Goal: Check status

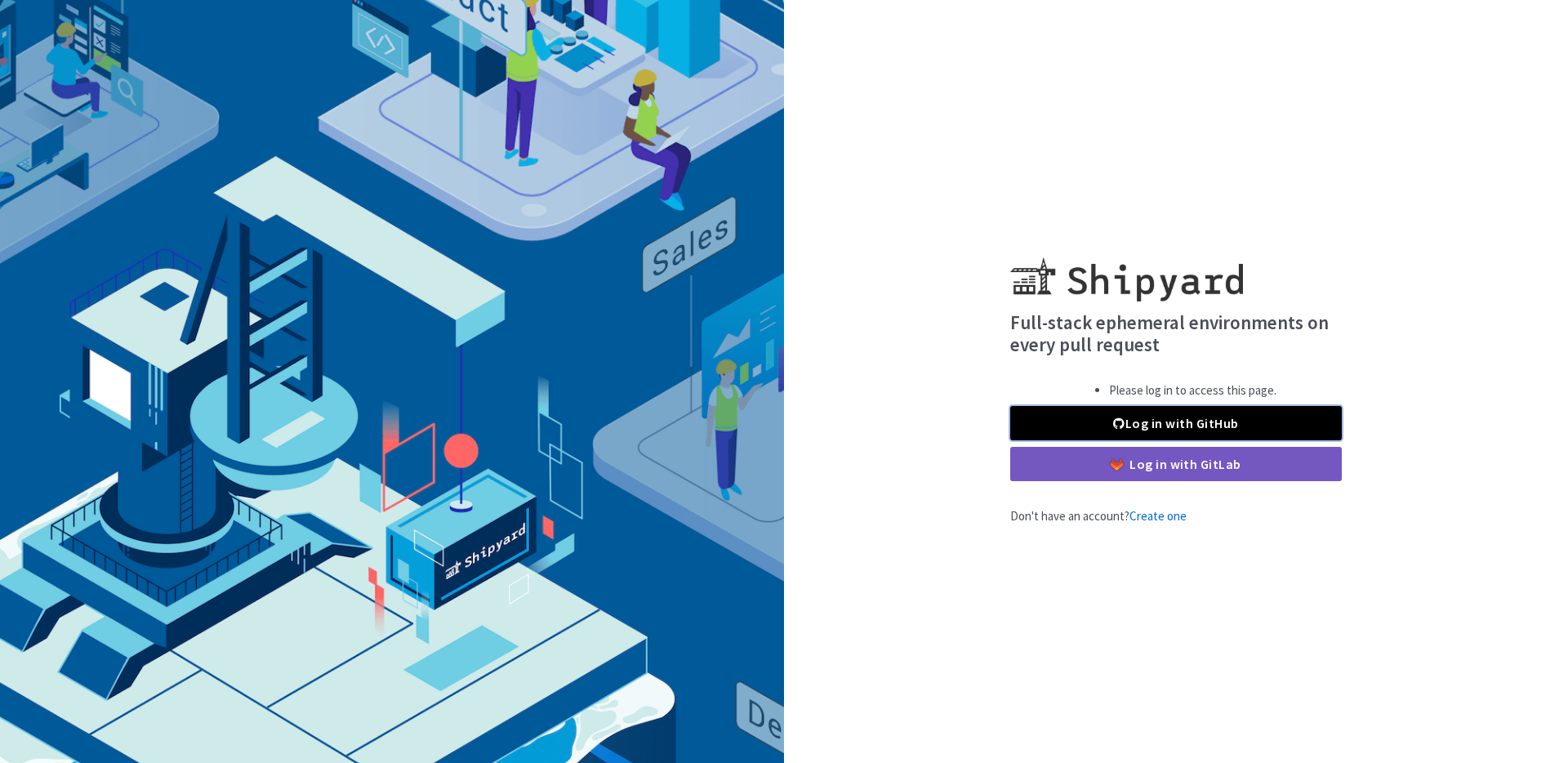
click at [1211, 426] on link "Log in with GitHub" at bounding box center [1176, 423] width 331 height 35
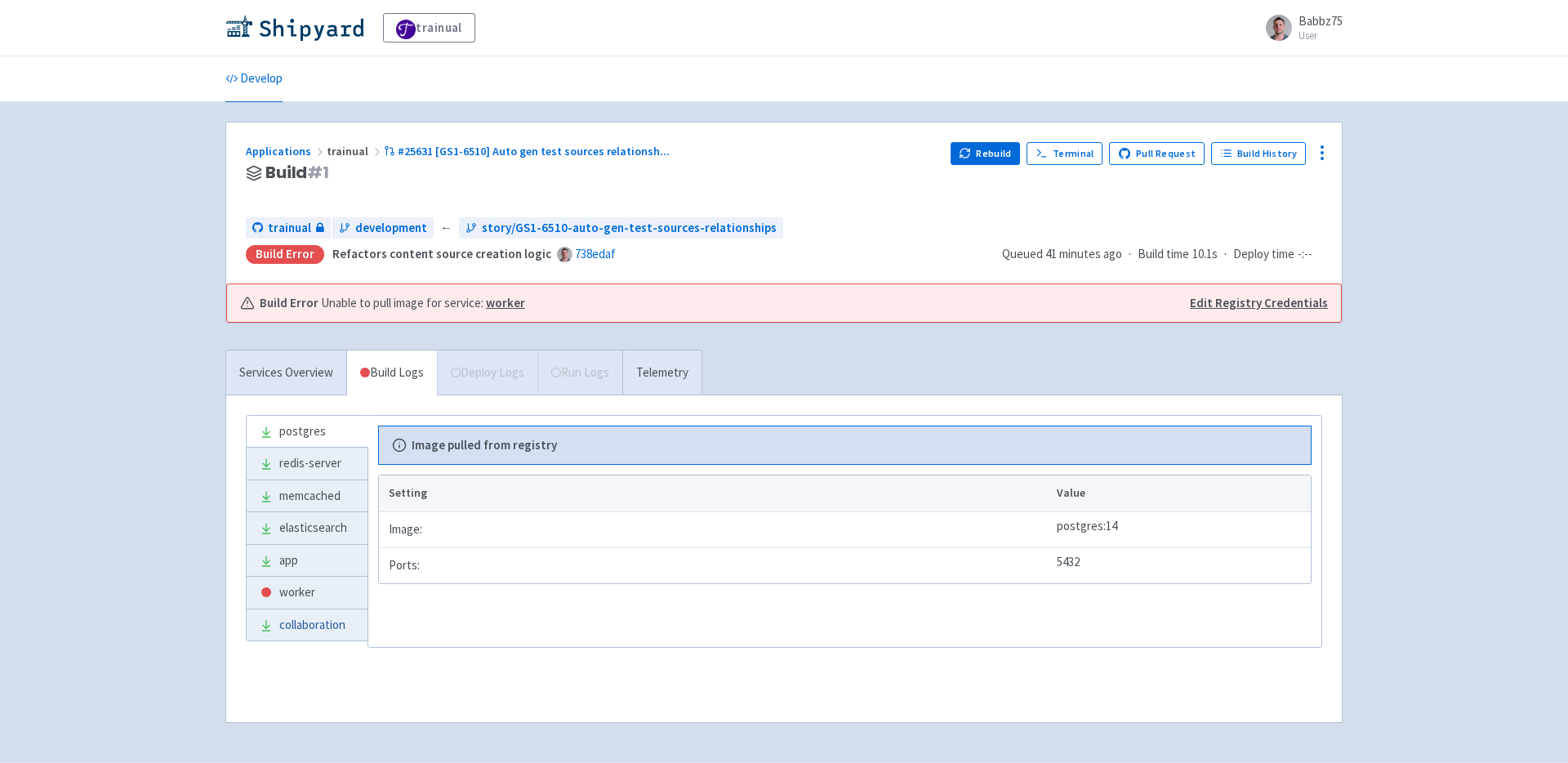
scroll to position [8, 0]
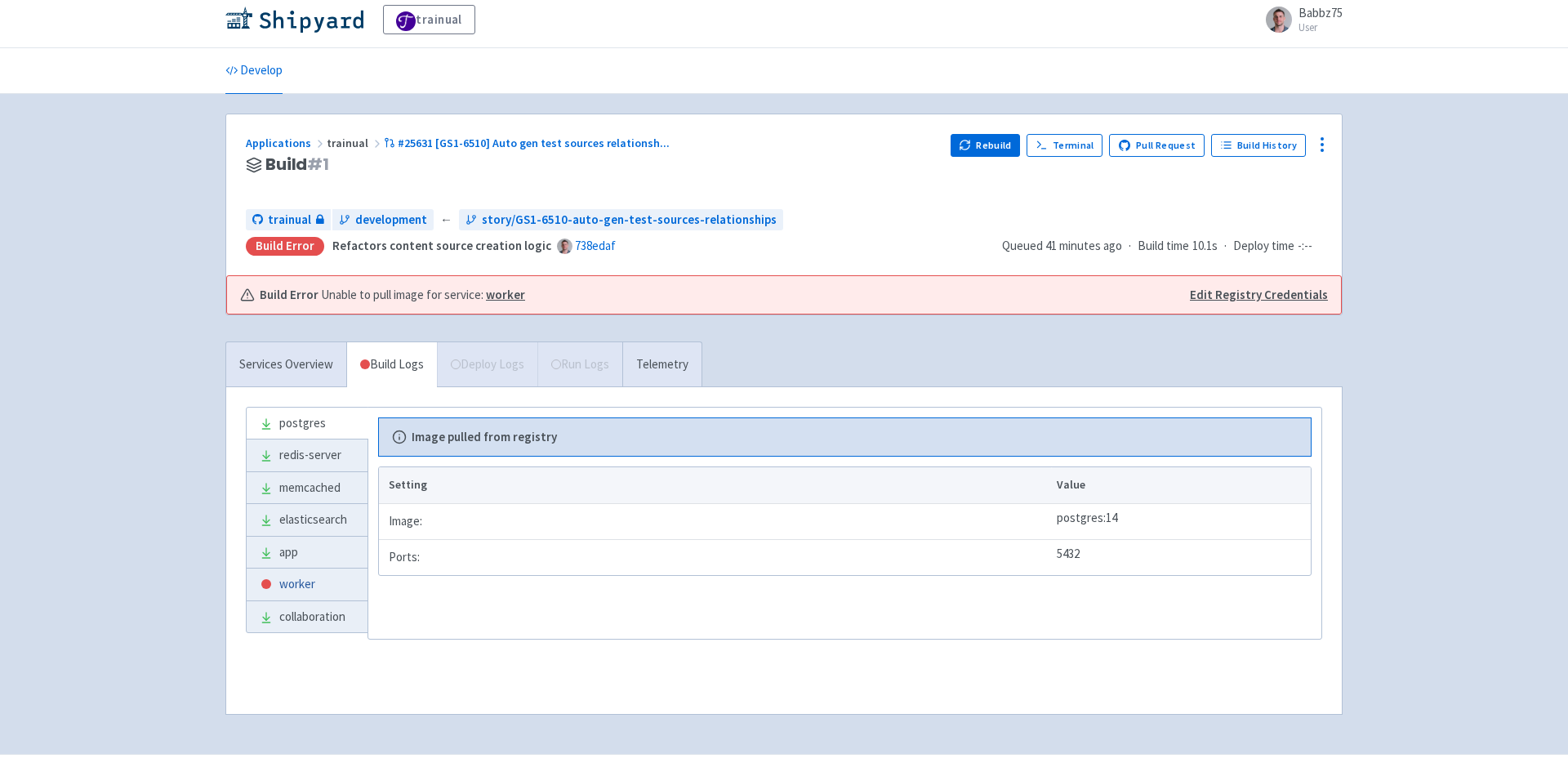
click at [307, 579] on link "worker" at bounding box center [307, 585] width 121 height 32
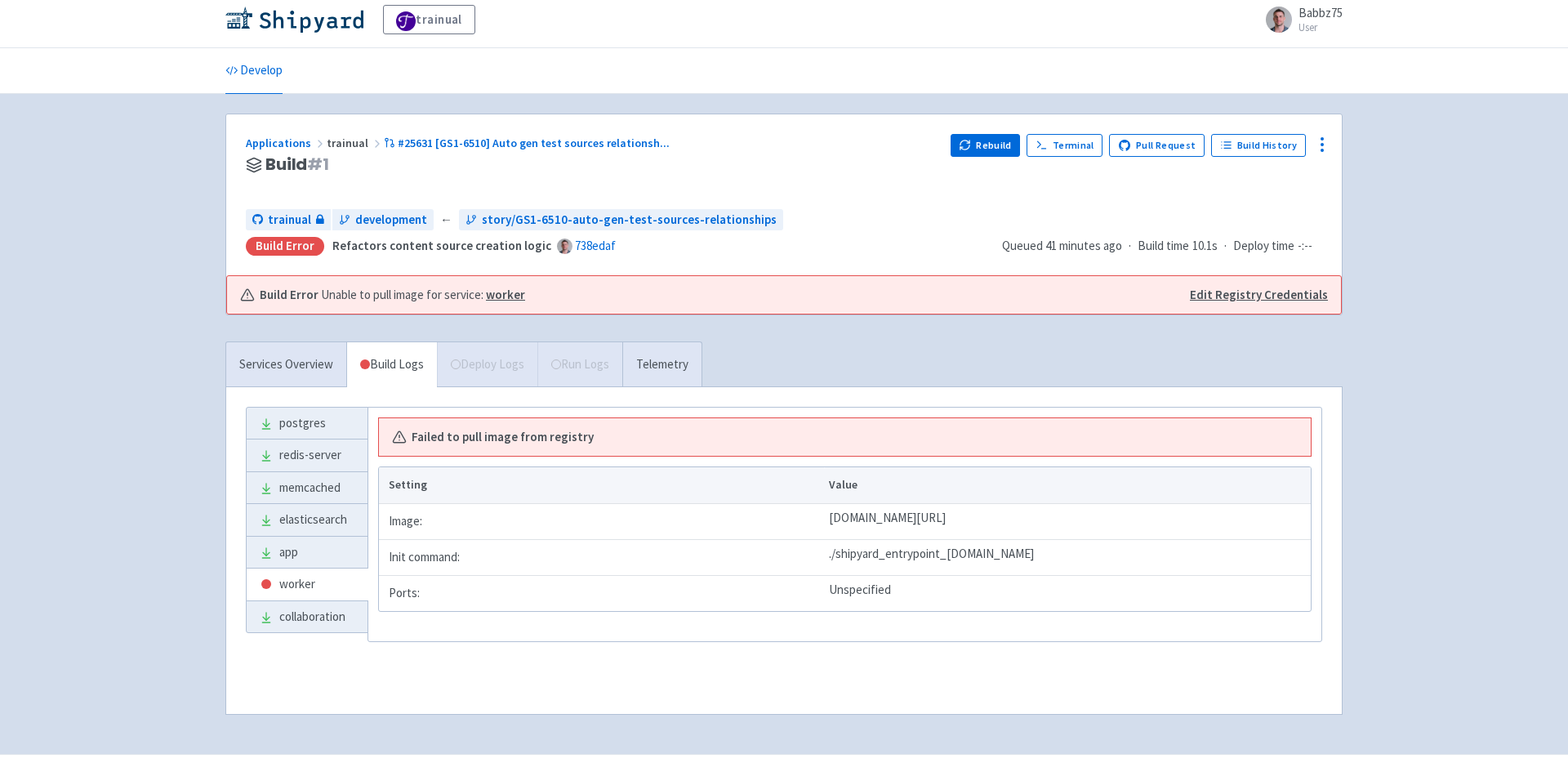
click at [417, 303] on span "Unable to pull image for service: worker" at bounding box center [423, 295] width 204 height 19
